Goal: Browse casually

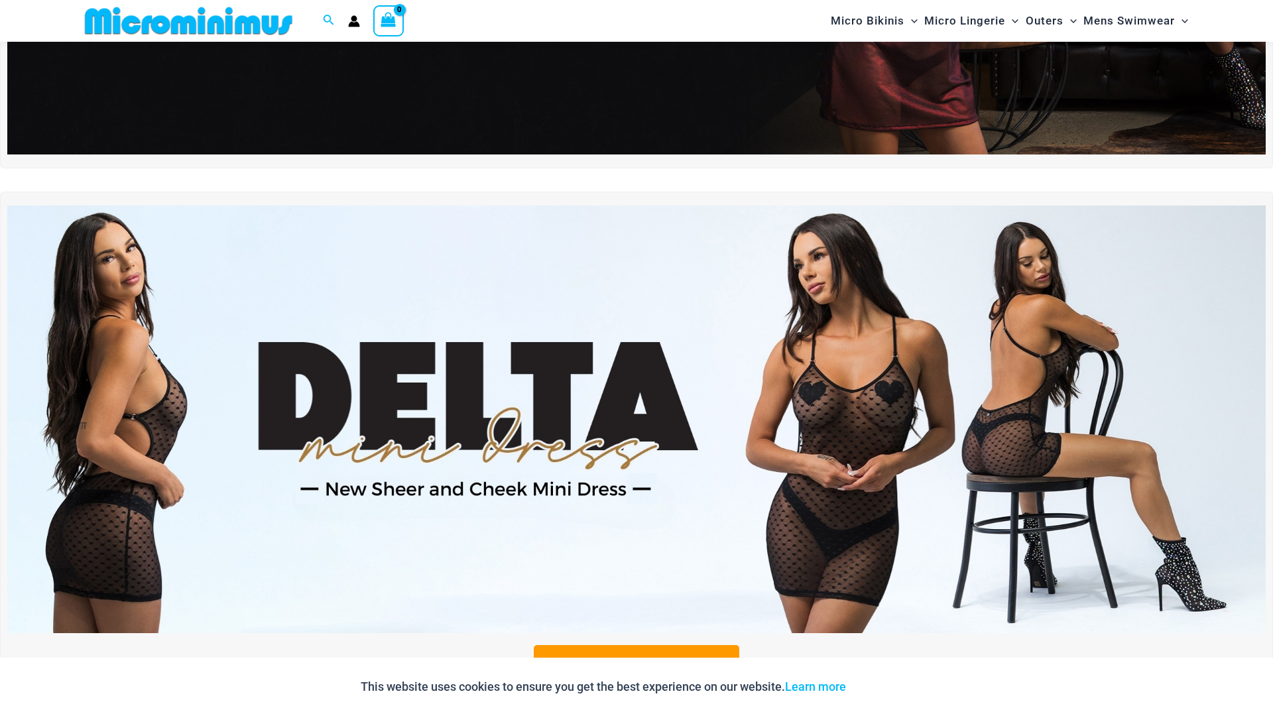
scroll to position [382, 0]
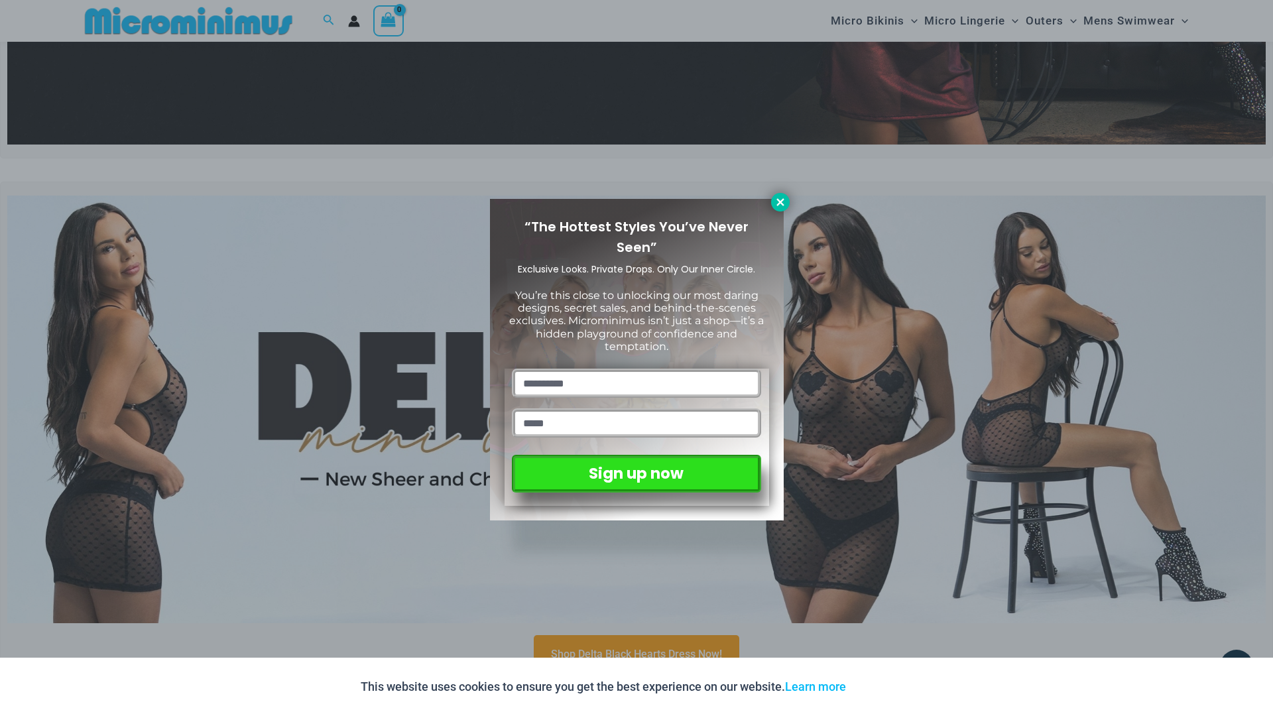
click at [777, 202] on icon at bounding box center [780, 202] width 12 height 12
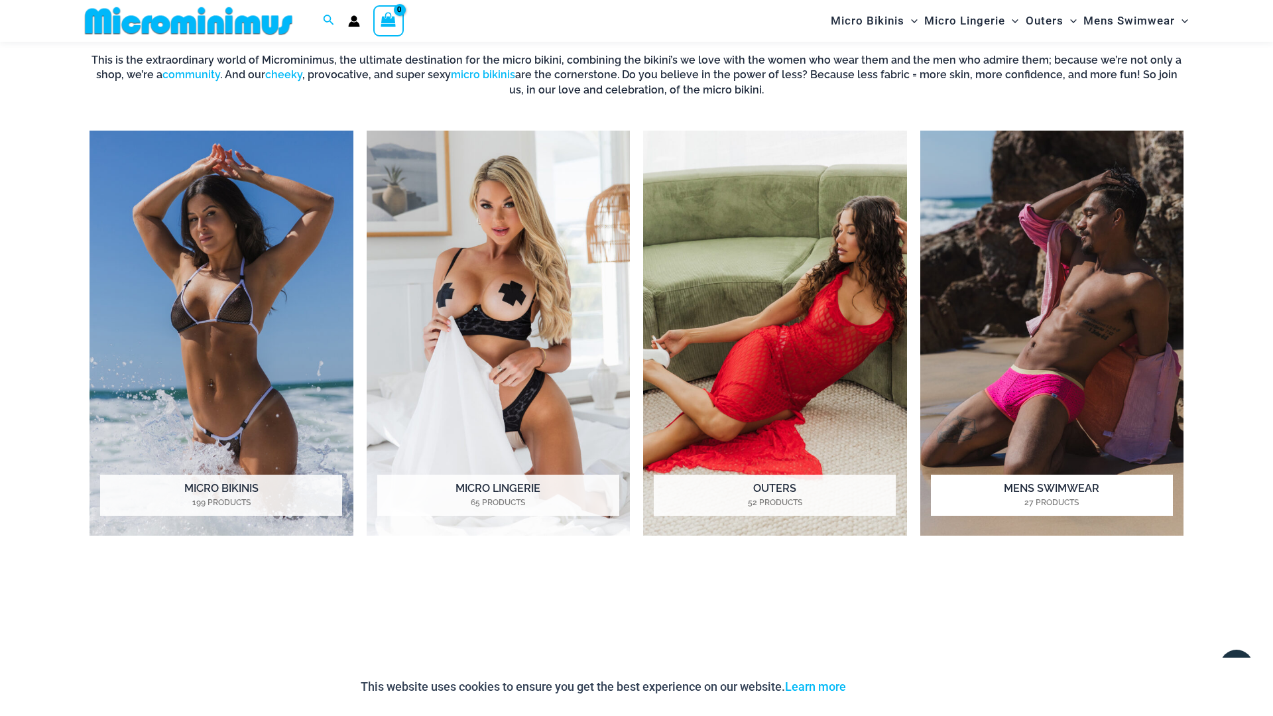
scroll to position [1142, 0]
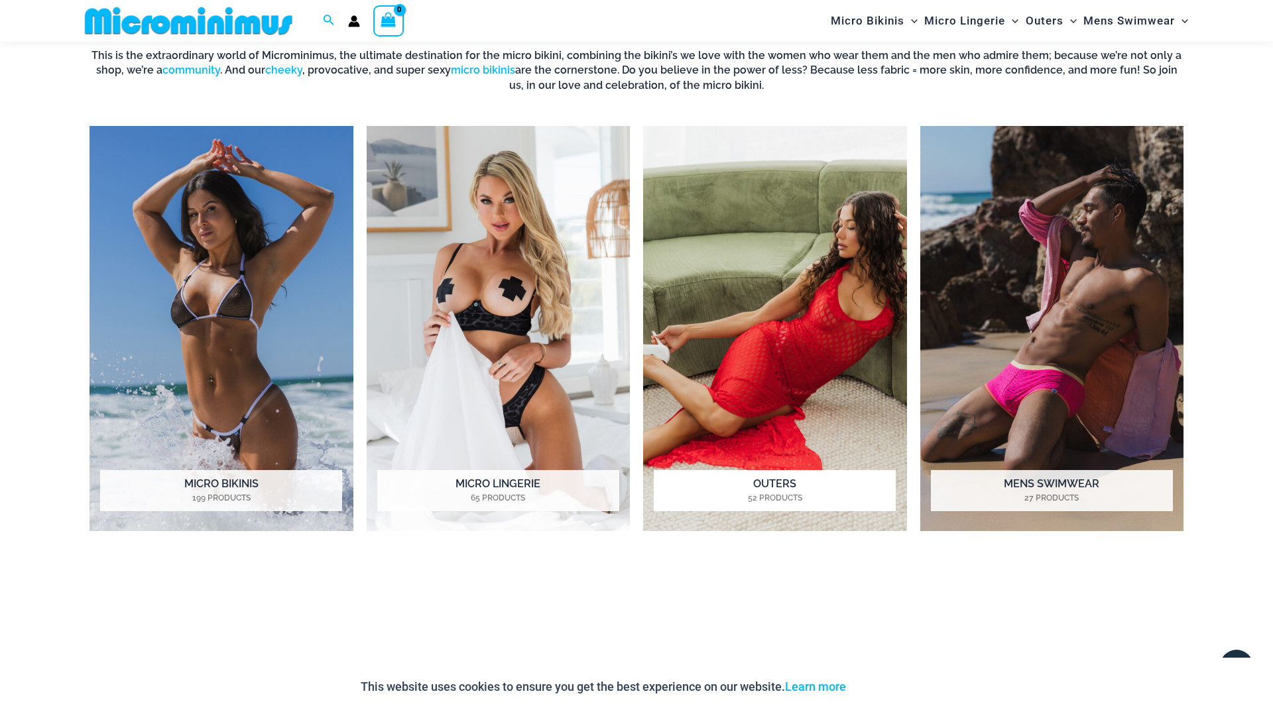
click at [836, 315] on img "Visit product category Outers" at bounding box center [775, 328] width 264 height 405
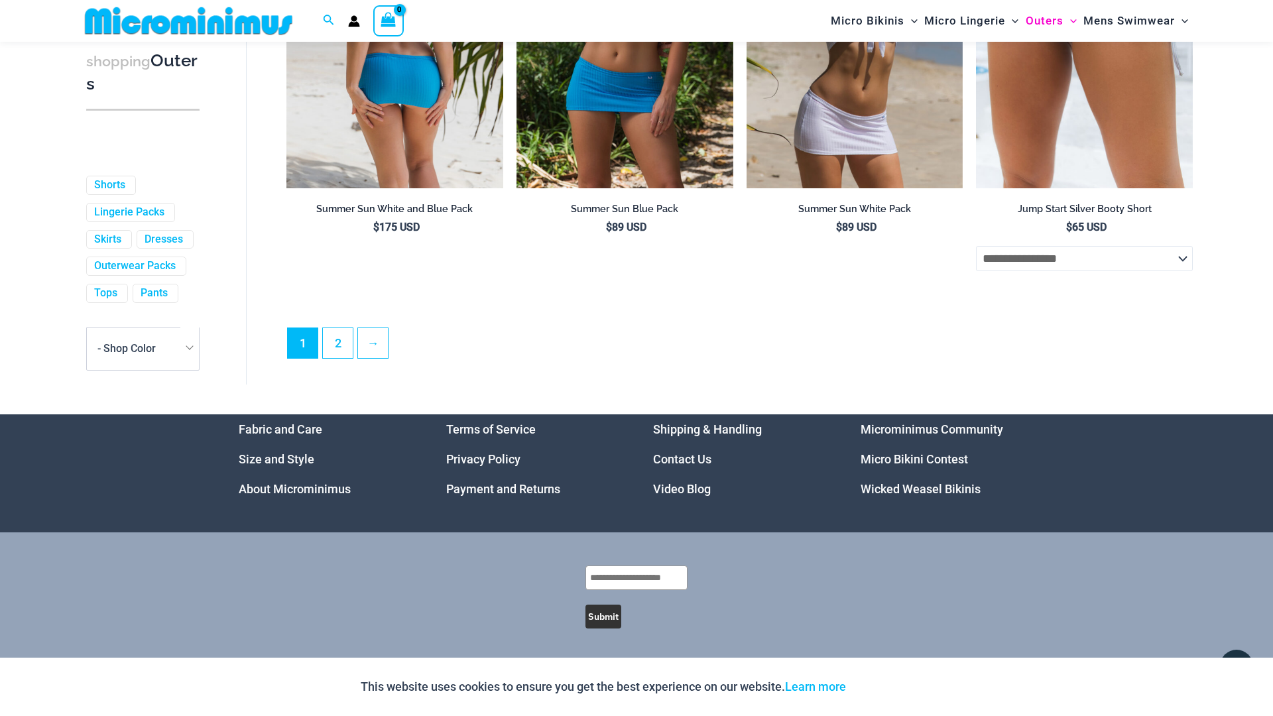
scroll to position [3553, 0]
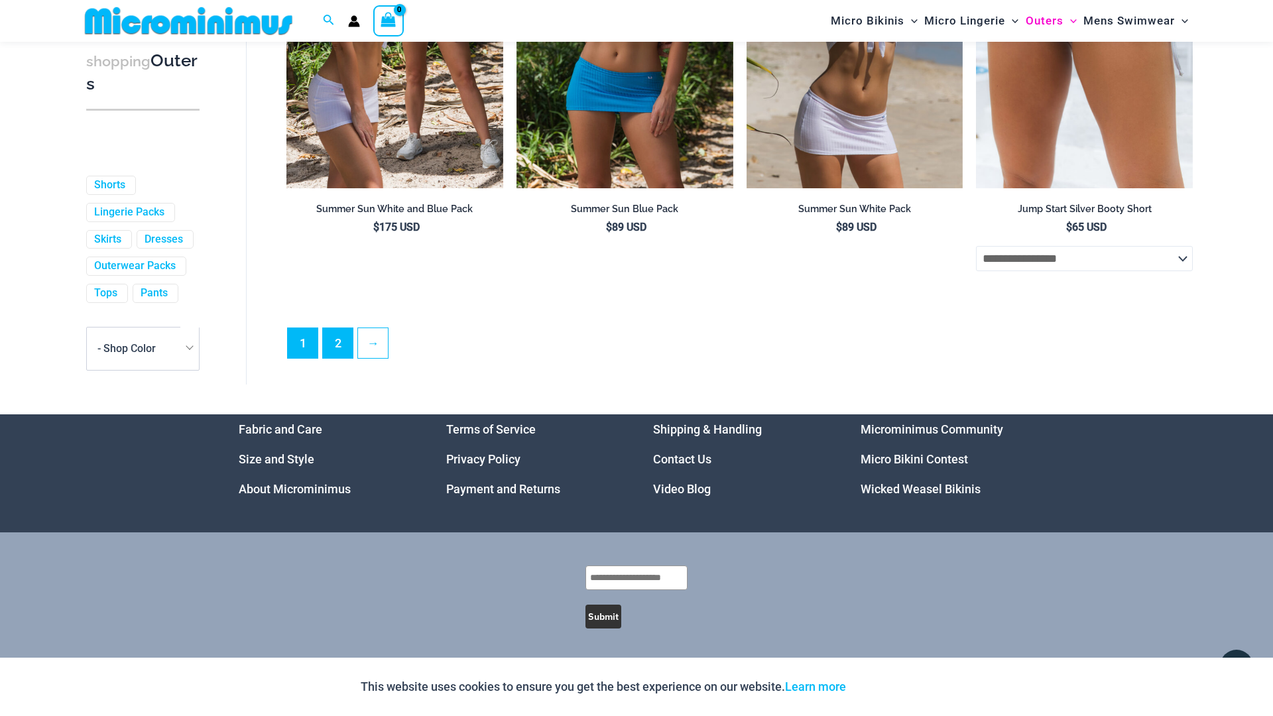
click at [340, 348] on link "2" at bounding box center [338, 343] width 30 height 30
click at [948, 429] on link "Microminimus Community" at bounding box center [932, 429] width 143 height 14
click at [900, 462] on link "Micro Bikini Contest" at bounding box center [914, 459] width 107 height 14
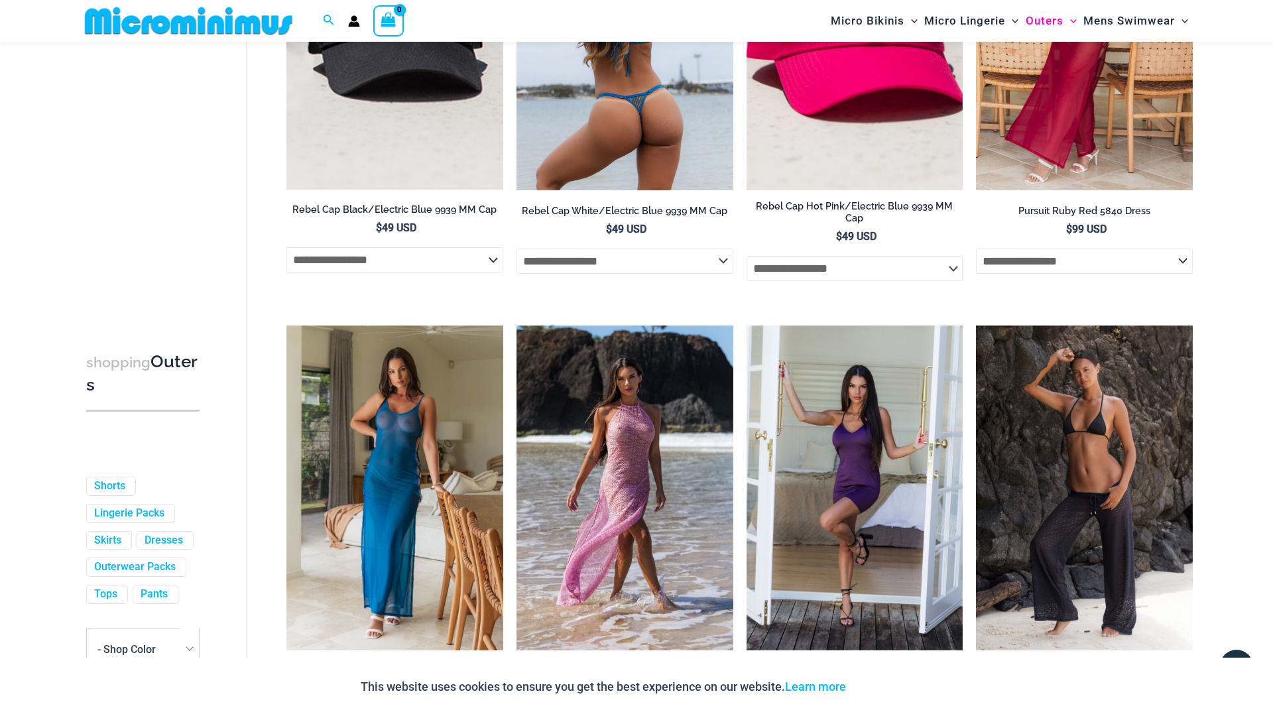
scroll to position [1640, 0]
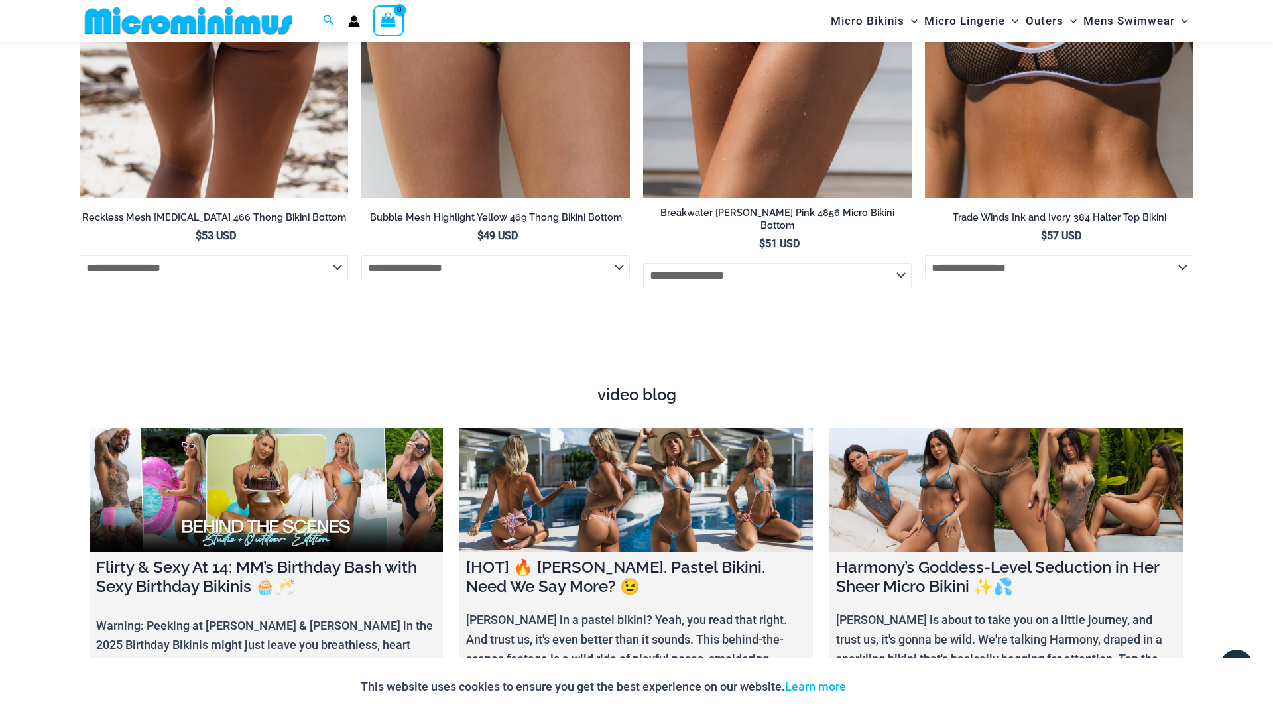
scroll to position [4824, 0]
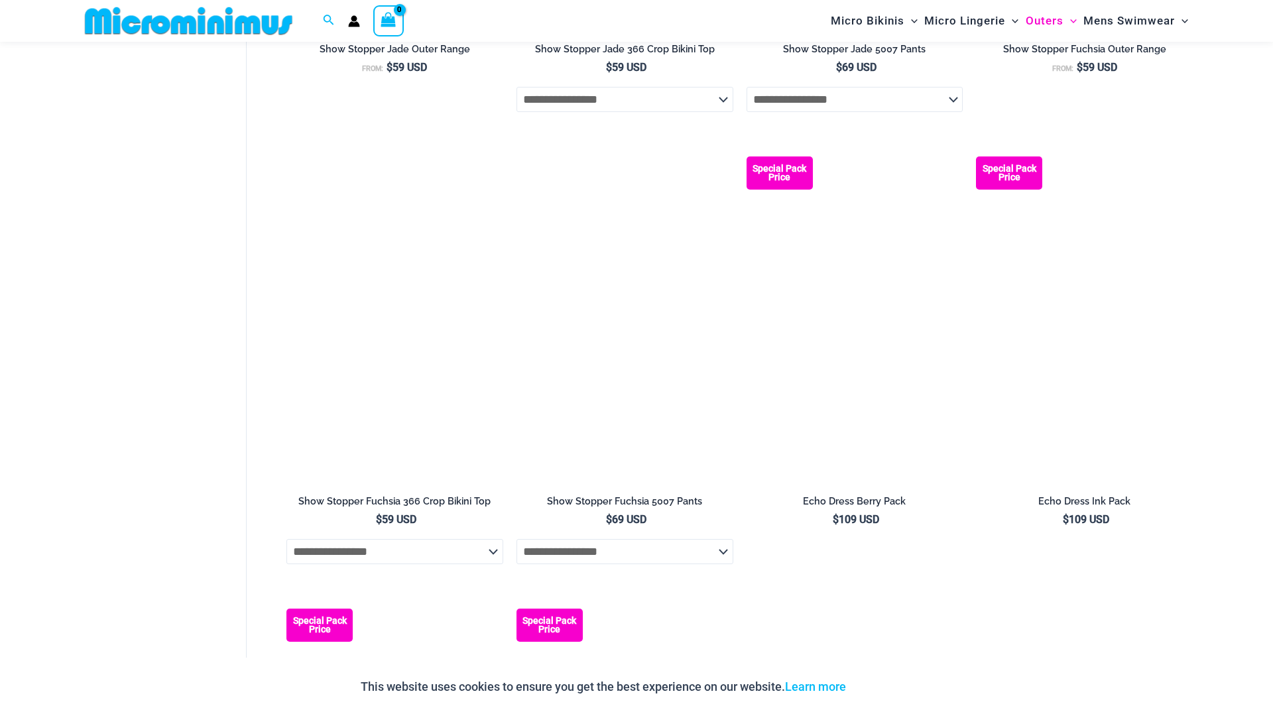
scroll to position [1901, 0]
